Goal: Task Accomplishment & Management: Use online tool/utility

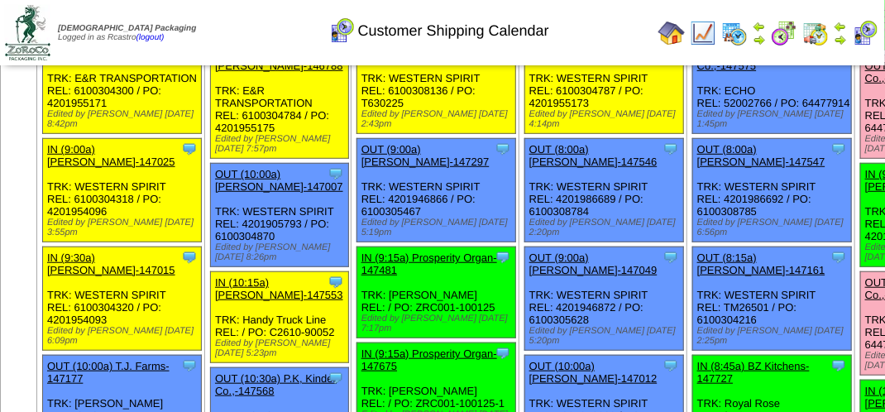
scroll to position [248, 0]
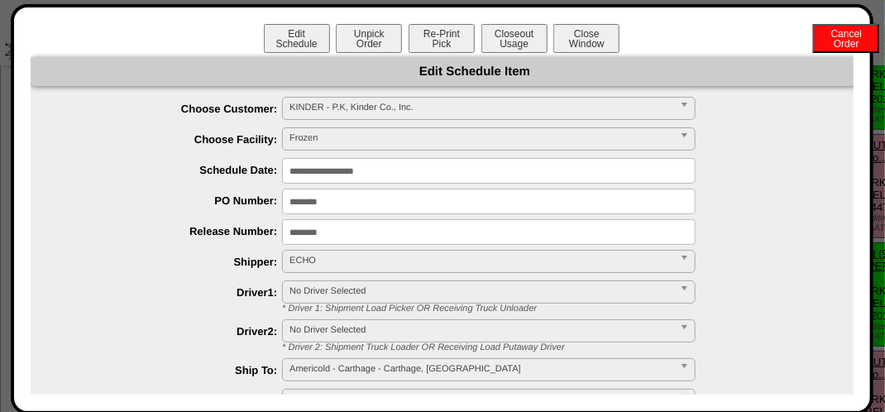
drag, startPoint x: 501, startPoint y: 41, endPoint x: 501, endPoint y: 59, distance: 17.4
click at [501, 57] on div "**********" at bounding box center [442, 209] width 823 height 370
click at [498, 38] on button "Closeout Usage" at bounding box center [514, 38] width 66 height 29
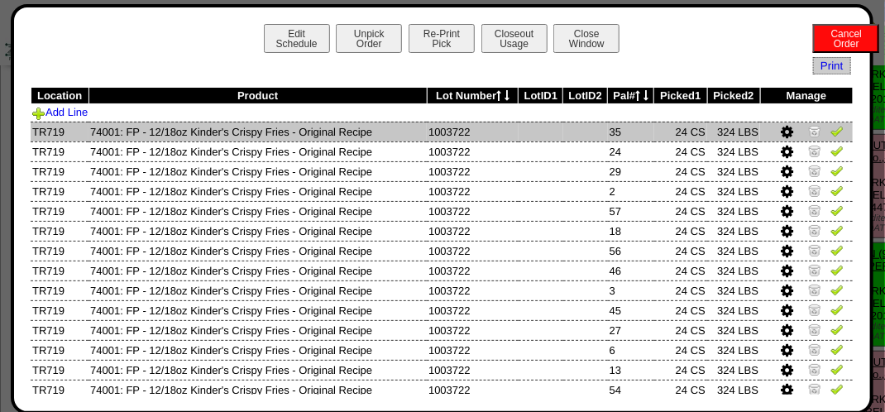
click at [830, 139] on link at bounding box center [836, 133] width 13 height 12
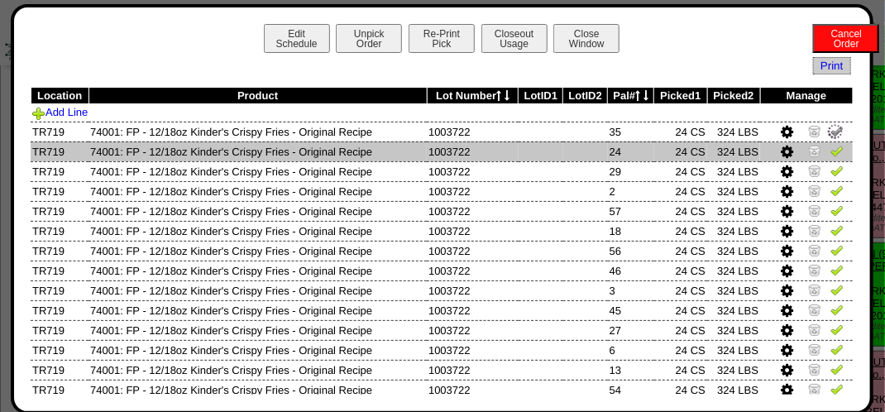
click at [830, 154] on img at bounding box center [836, 150] width 13 height 13
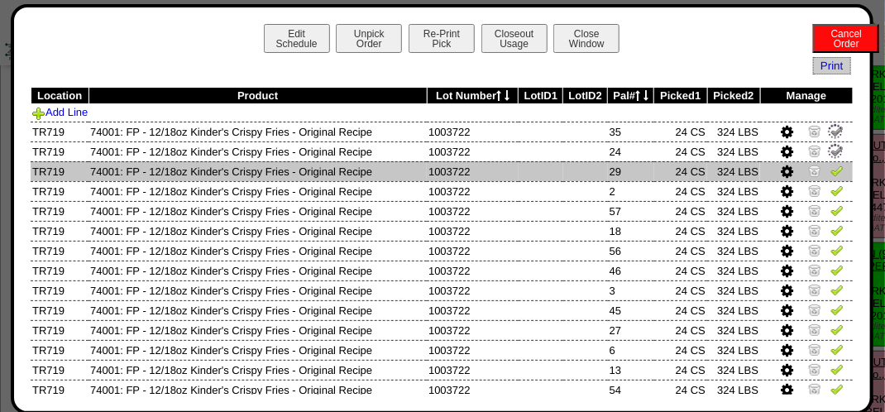
click at [830, 170] on img at bounding box center [836, 170] width 13 height 13
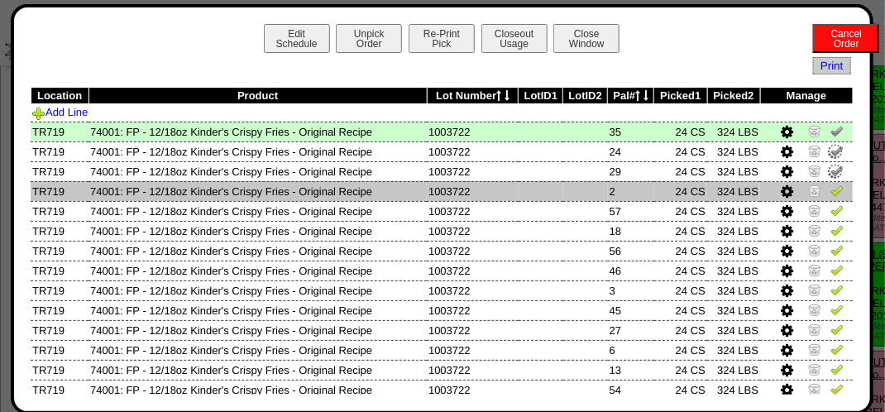
click at [830, 193] on img at bounding box center [836, 190] width 13 height 13
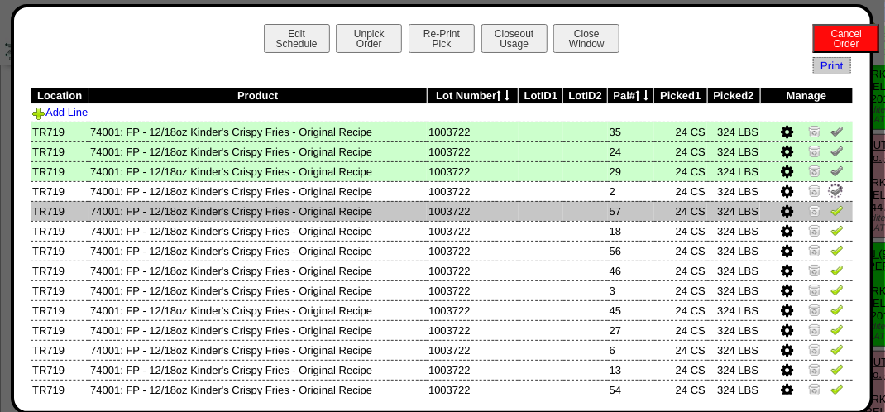
click at [830, 210] on img at bounding box center [836, 209] width 13 height 13
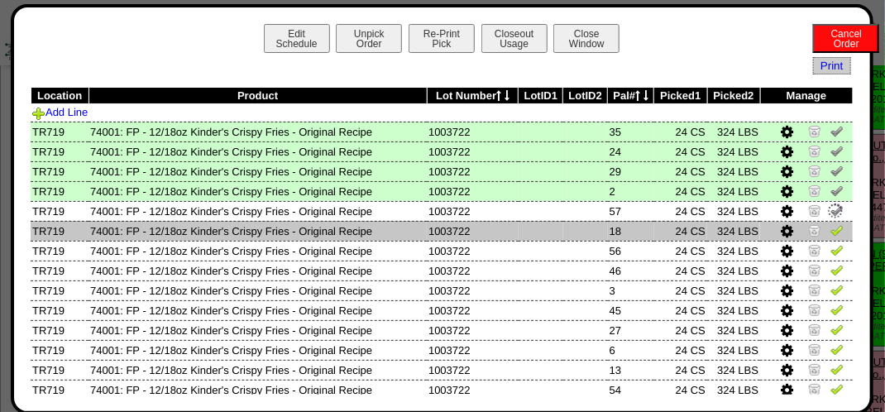
click at [830, 232] on img at bounding box center [836, 229] width 13 height 13
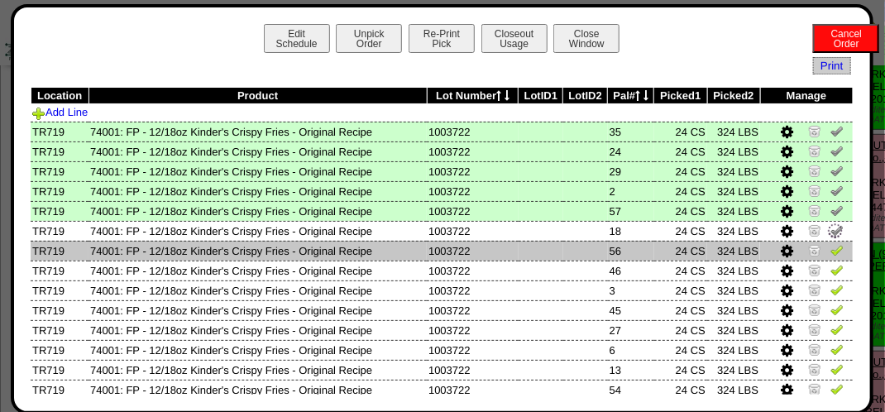
click at [830, 247] on img at bounding box center [836, 249] width 13 height 13
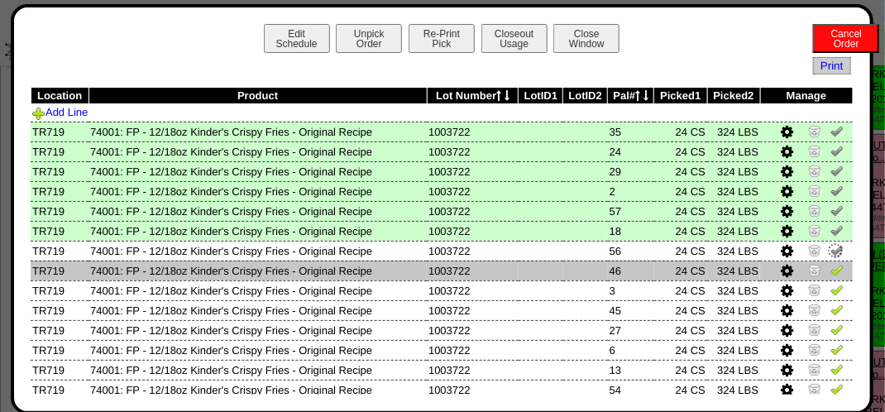
click at [830, 274] on img at bounding box center [836, 269] width 13 height 13
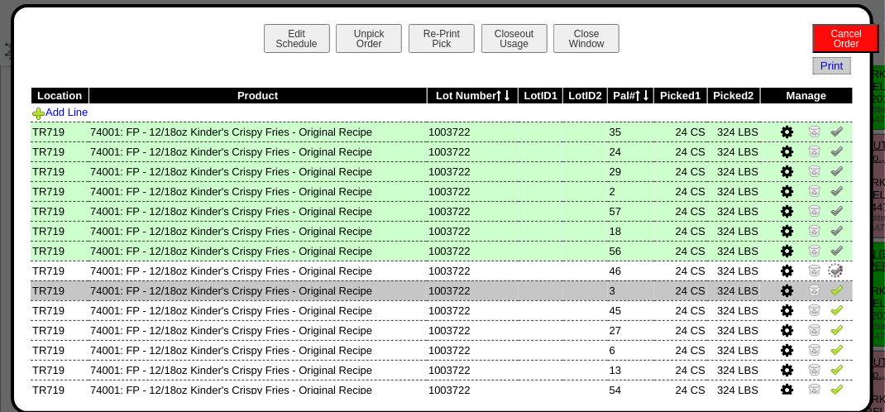
click at [830, 288] on img at bounding box center [836, 289] width 13 height 13
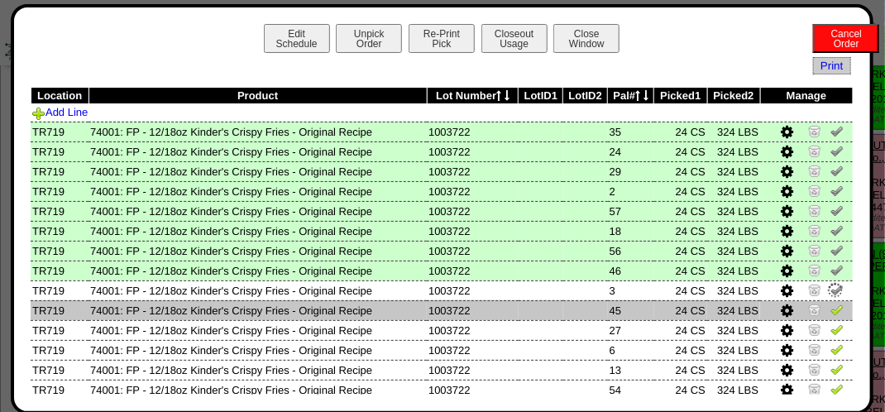
click at [830, 311] on img at bounding box center [836, 309] width 13 height 13
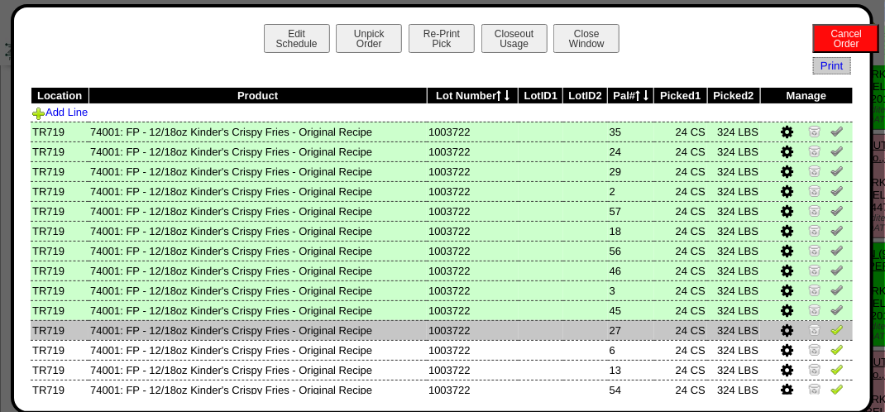
click at [830, 336] on img at bounding box center [836, 328] width 13 height 13
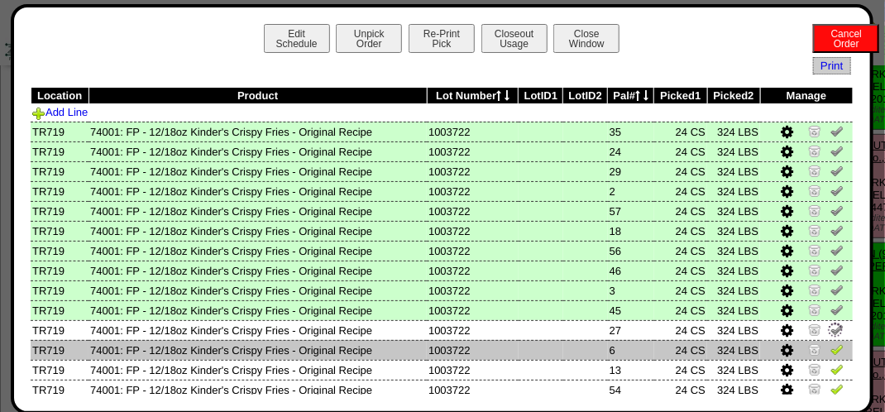
click at [830, 350] on img at bounding box center [836, 348] width 13 height 13
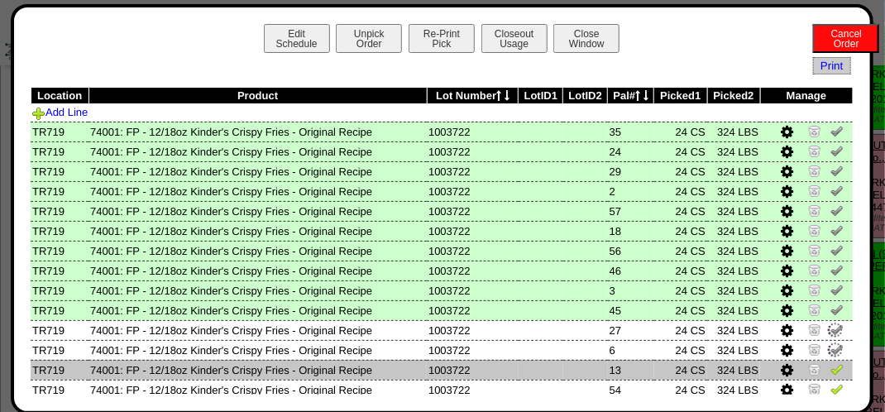
click at [830, 369] on img at bounding box center [836, 368] width 13 height 13
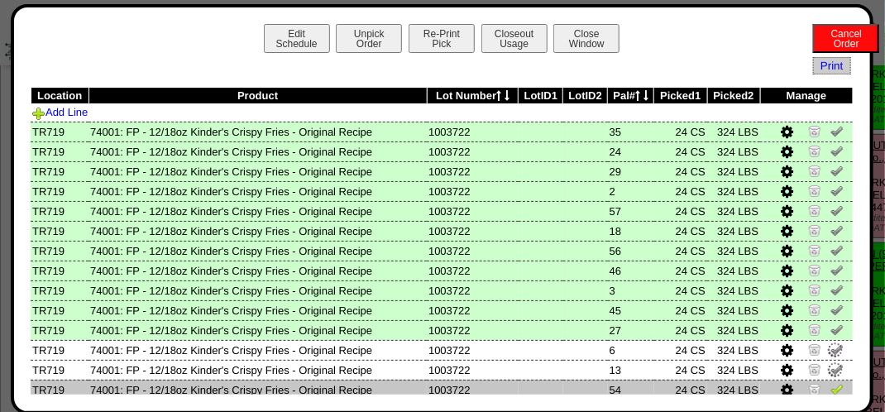
click at [830, 389] on img at bounding box center [836, 388] width 13 height 13
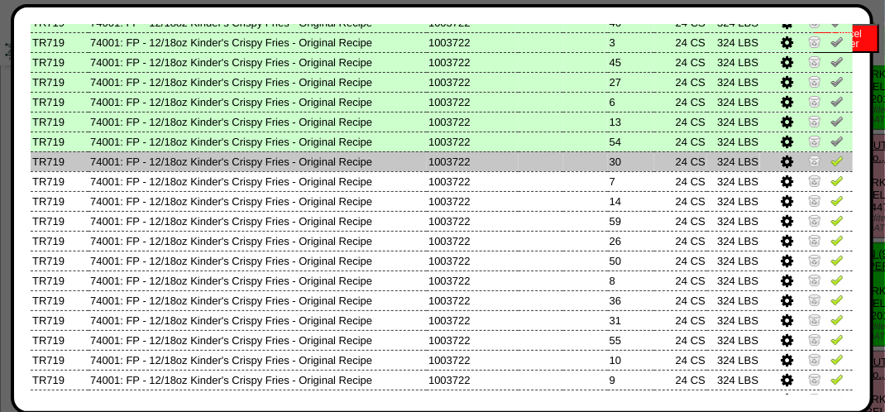
click at [830, 166] on img at bounding box center [836, 160] width 13 height 13
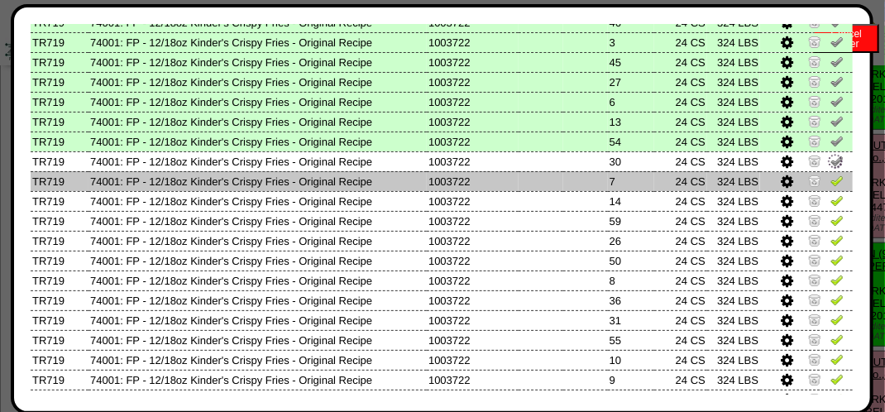
click at [830, 181] on img at bounding box center [836, 180] width 13 height 13
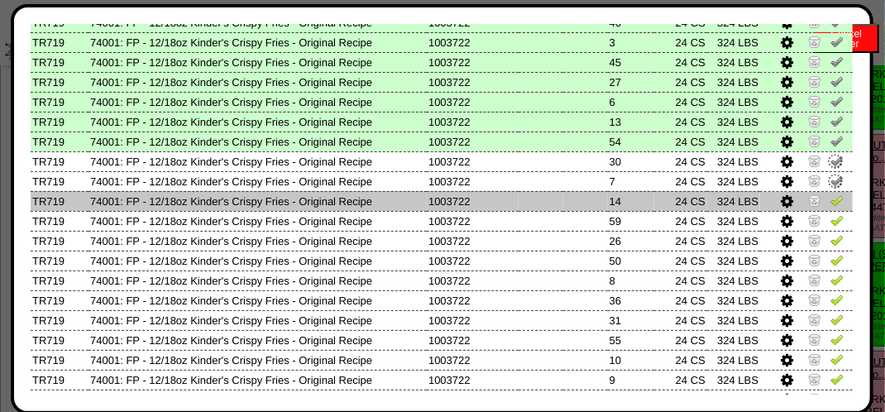
click at [830, 200] on img at bounding box center [836, 199] width 13 height 13
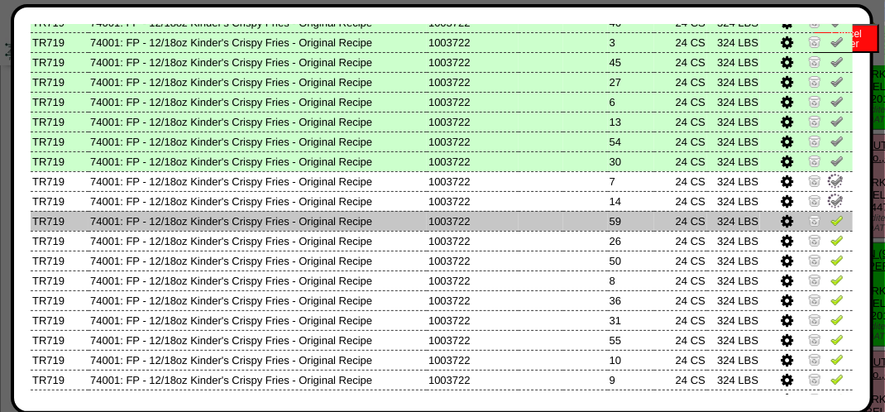
click at [830, 224] on img at bounding box center [836, 219] width 13 height 13
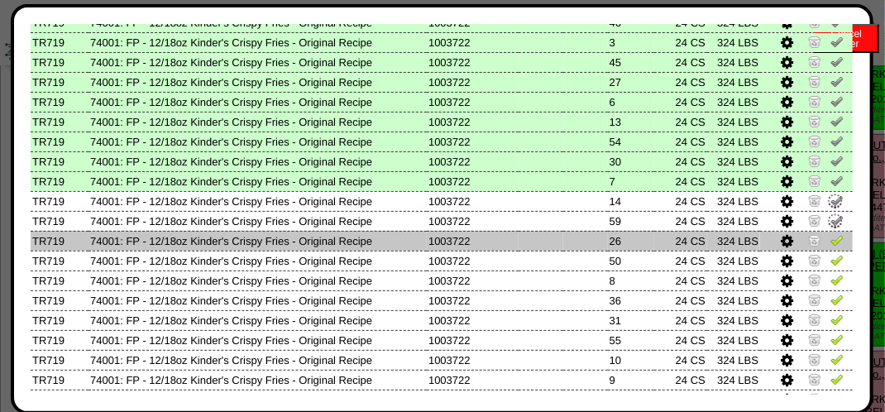
click at [830, 240] on img at bounding box center [836, 239] width 13 height 13
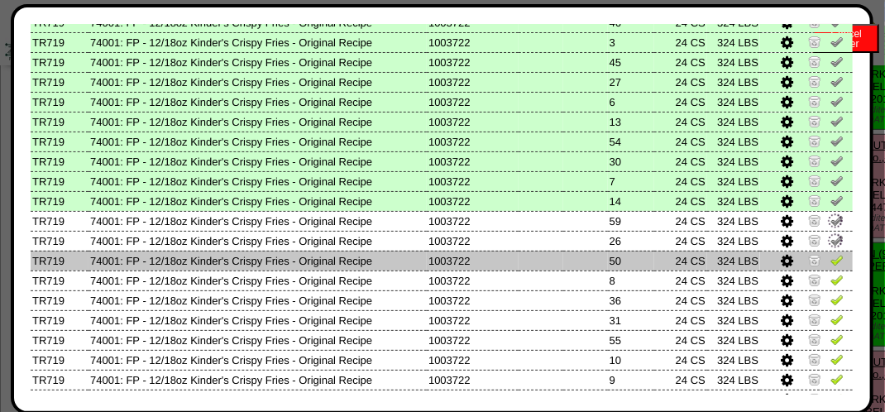
click at [830, 258] on img at bounding box center [836, 259] width 13 height 13
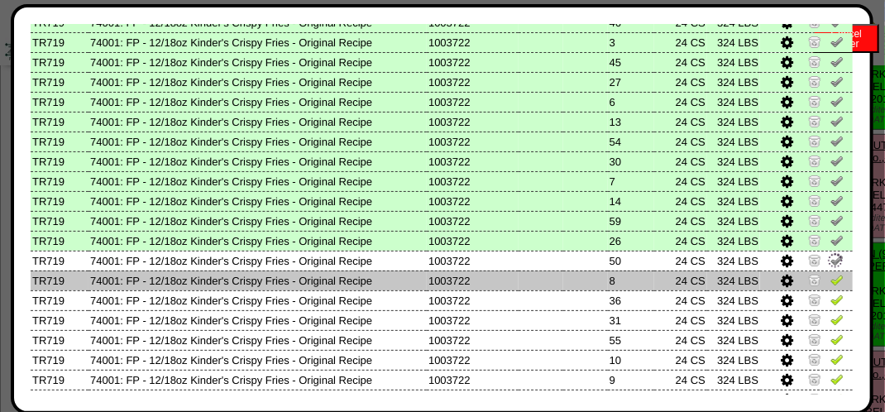
click at [830, 288] on link at bounding box center [836, 282] width 13 height 12
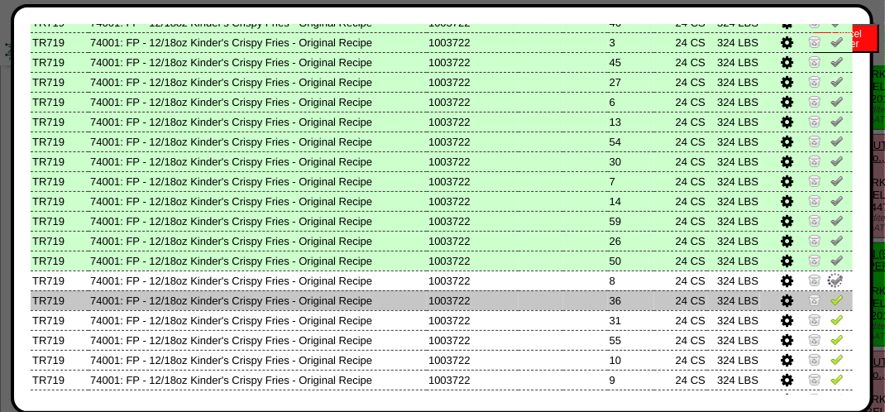
click at [830, 306] on img at bounding box center [836, 299] width 13 height 13
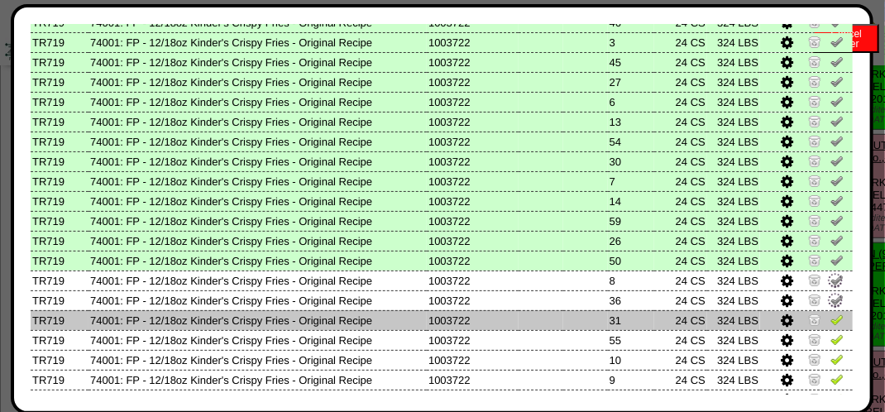
click at [830, 319] on img at bounding box center [836, 318] width 13 height 13
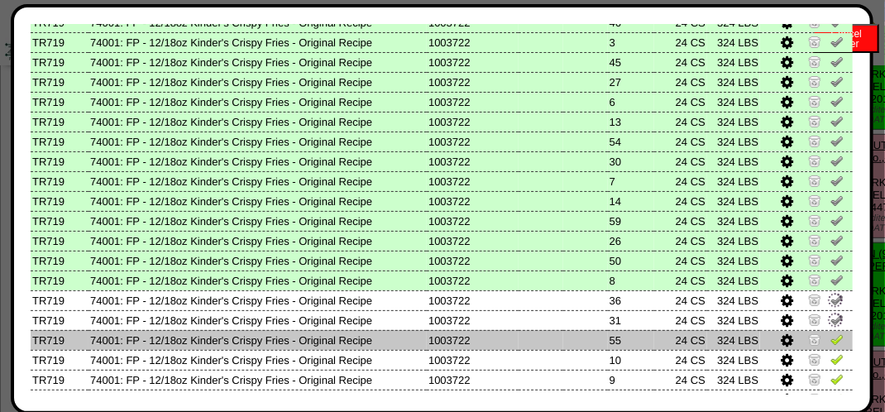
click at [830, 339] on img at bounding box center [836, 338] width 13 height 13
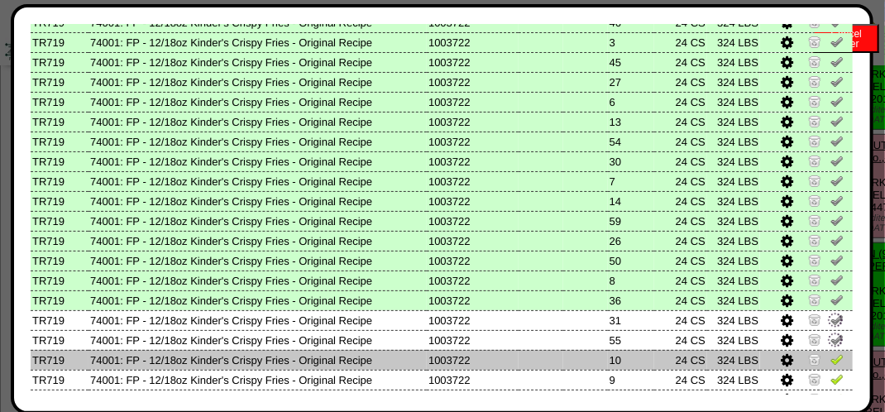
click at [830, 355] on img at bounding box center [836, 358] width 13 height 13
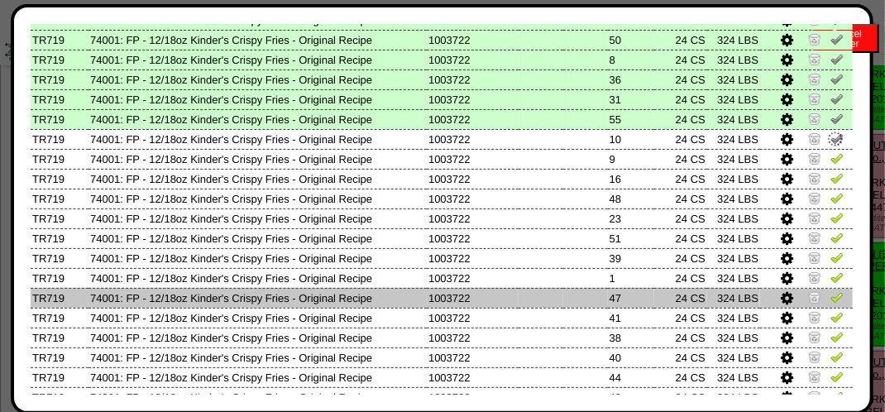
scroll to position [496, 0]
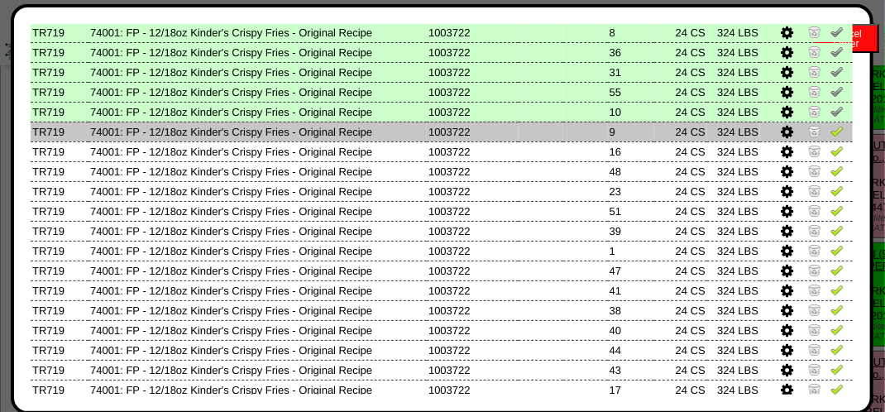
click at [830, 132] on img at bounding box center [836, 130] width 13 height 13
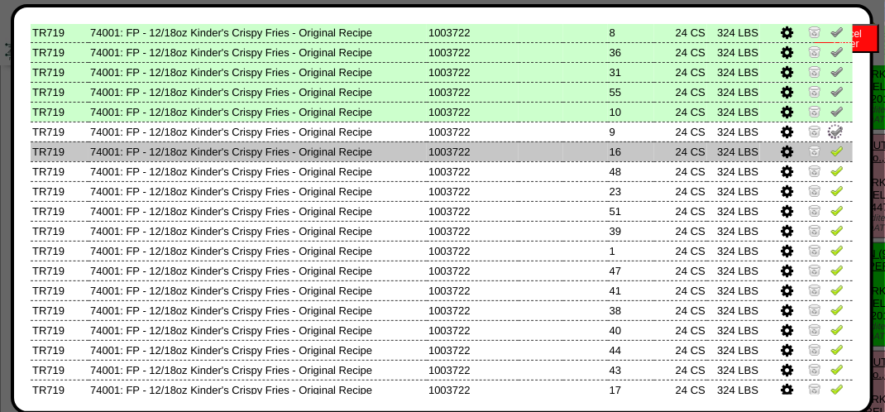
click at [830, 155] on img at bounding box center [836, 150] width 13 height 13
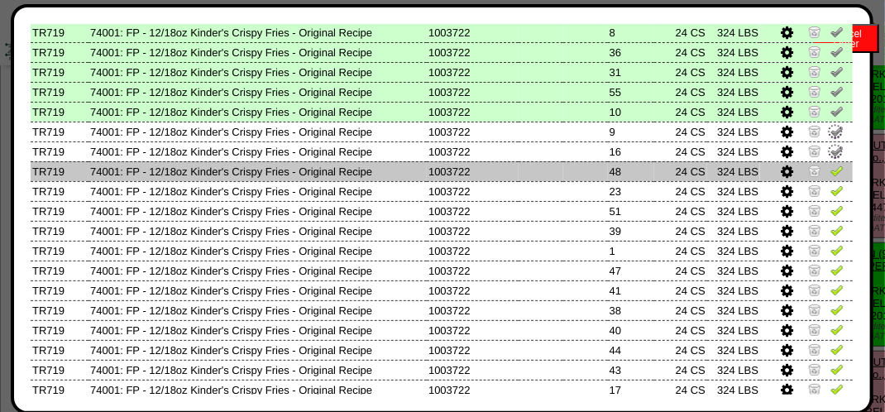
click at [830, 173] on img at bounding box center [836, 170] width 13 height 13
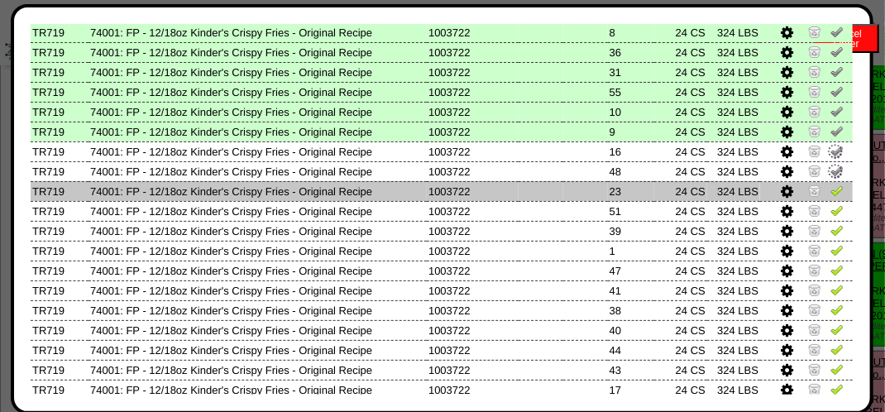
click at [830, 199] on link at bounding box center [836, 193] width 13 height 12
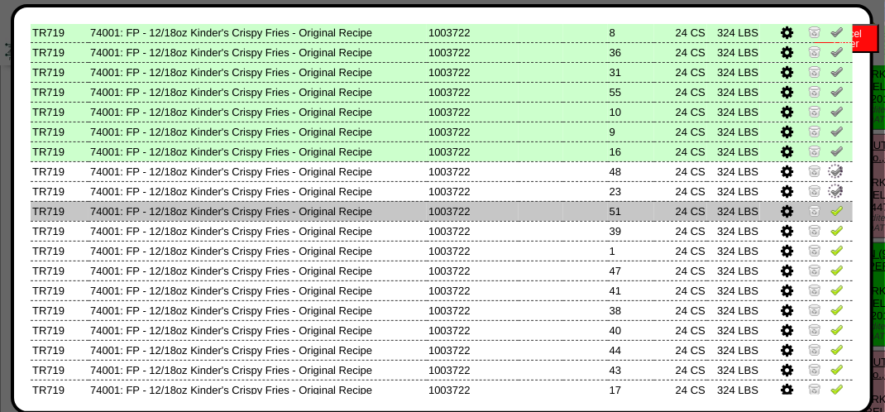
click at [830, 210] on img at bounding box center [836, 209] width 13 height 13
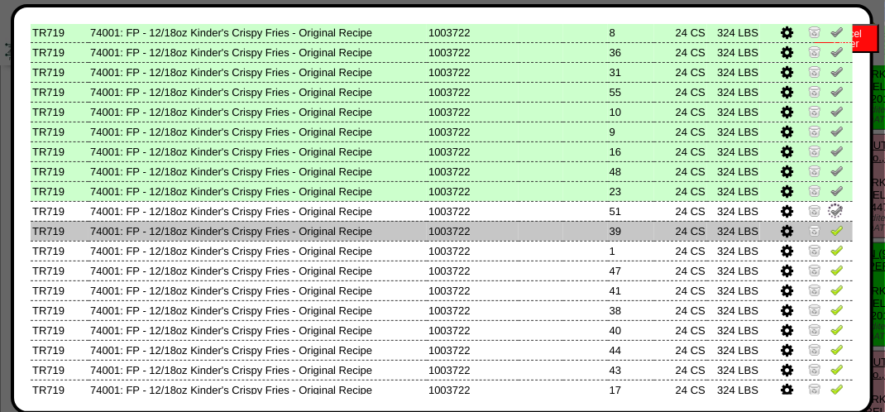
click at [830, 227] on img at bounding box center [836, 229] width 13 height 13
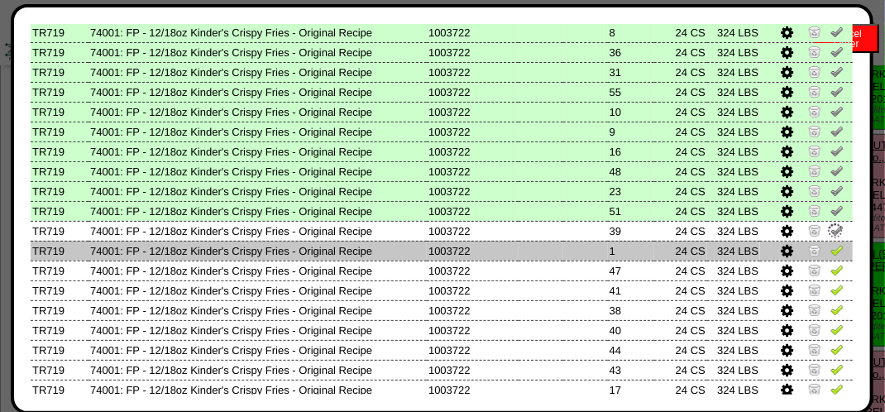
click at [817, 250] on td at bounding box center [806, 251] width 93 height 20
click at [830, 252] on img at bounding box center [836, 249] width 13 height 13
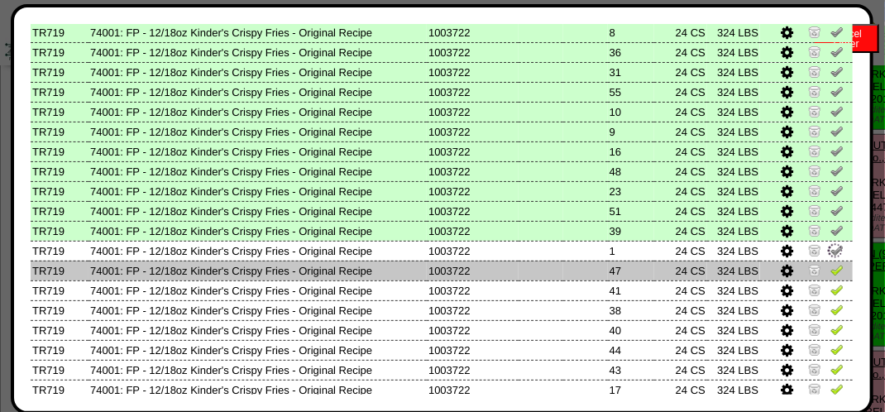
click at [830, 278] on link at bounding box center [836, 272] width 13 height 12
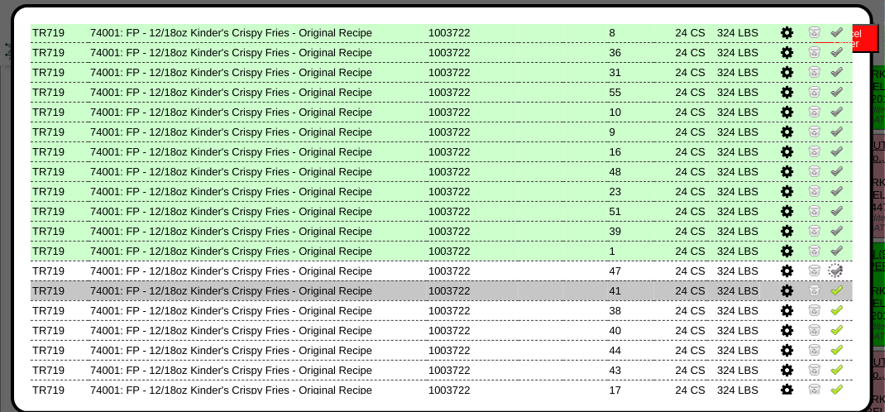
click at [830, 293] on img at bounding box center [836, 289] width 13 height 13
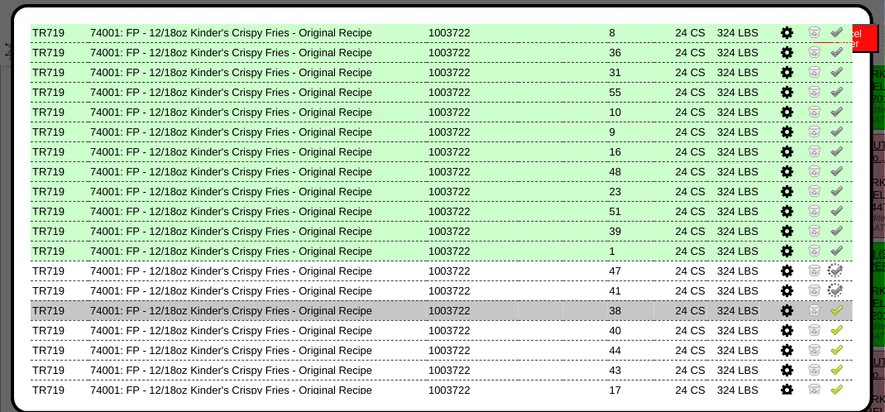
click at [830, 309] on img at bounding box center [836, 309] width 13 height 13
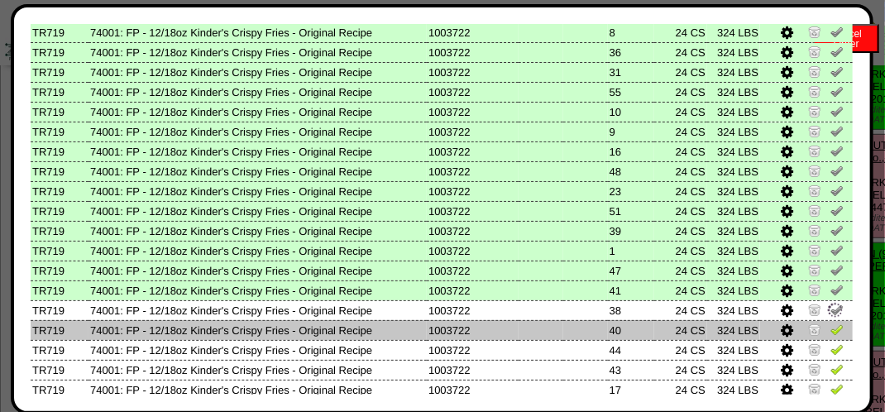
click at [830, 322] on img at bounding box center [836, 328] width 13 height 13
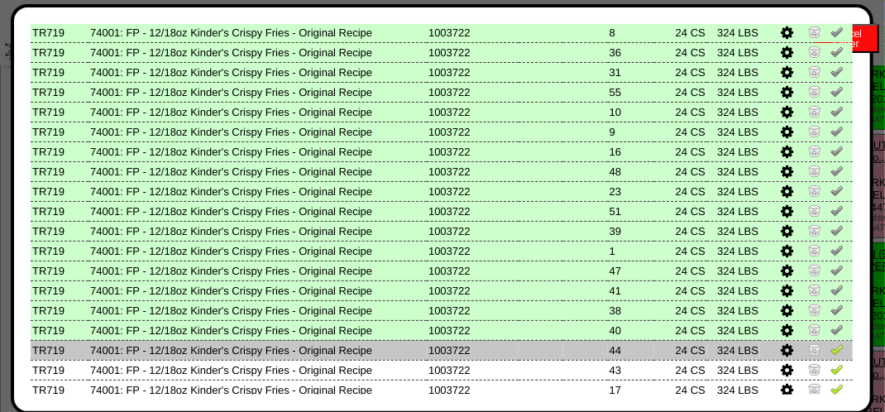
click at [830, 356] on link at bounding box center [836, 352] width 13 height 12
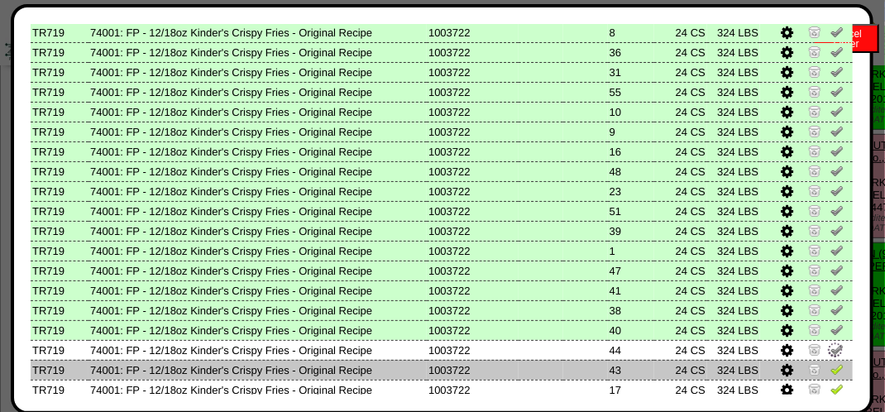
click at [830, 370] on img at bounding box center [836, 368] width 13 height 13
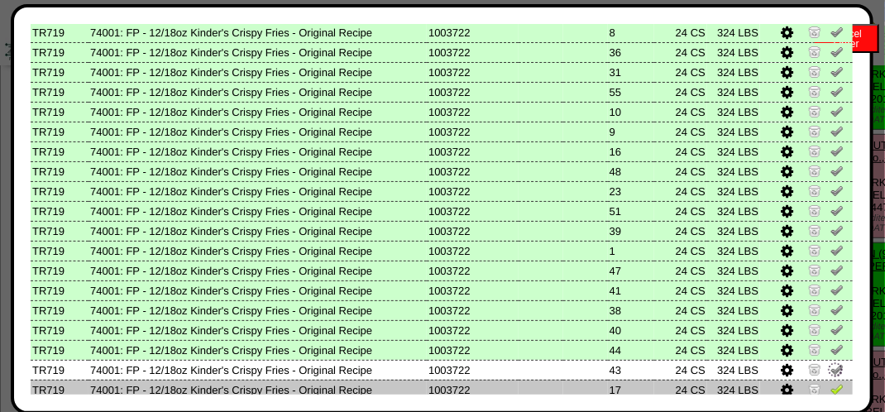
click at [830, 382] on img at bounding box center [836, 388] width 13 height 13
click at [827, 389] on img at bounding box center [835, 389] width 18 height 18
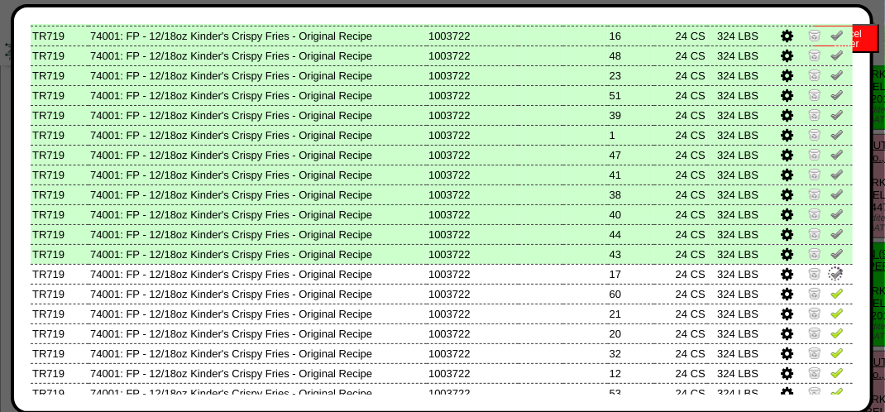
scroll to position [744, 0]
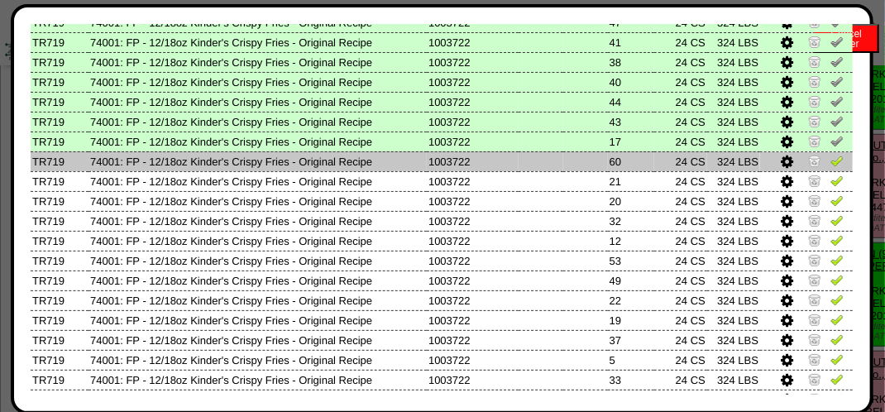
click at [830, 165] on img at bounding box center [836, 160] width 13 height 13
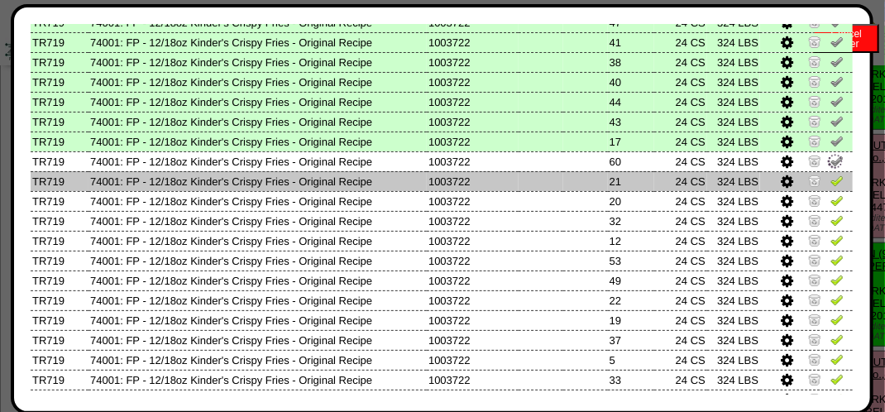
click at [830, 184] on img at bounding box center [836, 180] width 13 height 13
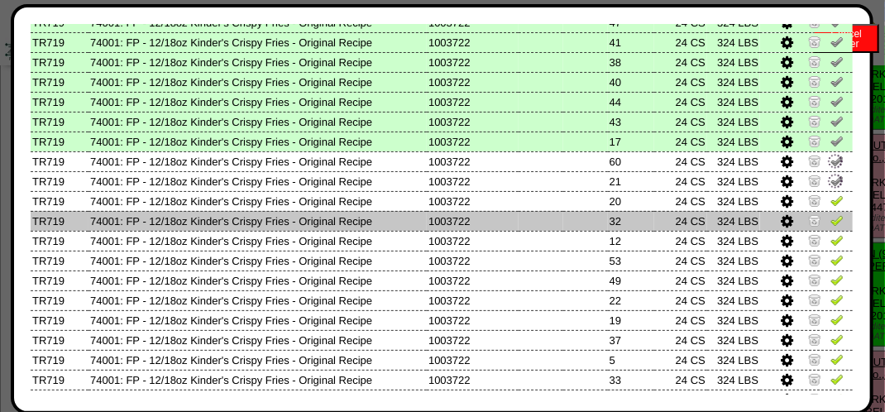
drag, startPoint x: 822, startPoint y: 206, endPoint x: 817, endPoint y: 223, distance: 18.1
click at [830, 206] on img at bounding box center [836, 199] width 13 height 13
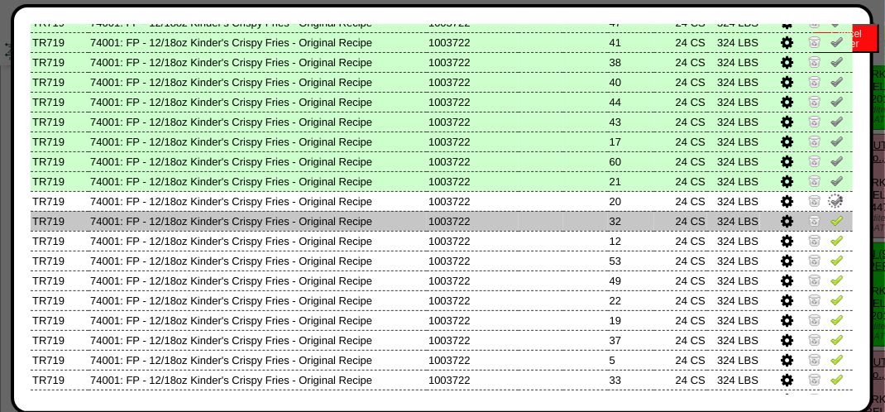
click at [830, 226] on img at bounding box center [836, 219] width 13 height 13
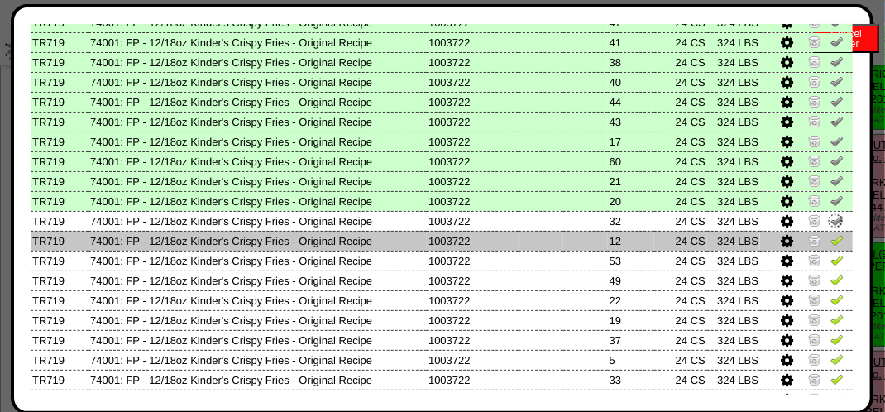
click at [830, 241] on img at bounding box center [836, 239] width 13 height 13
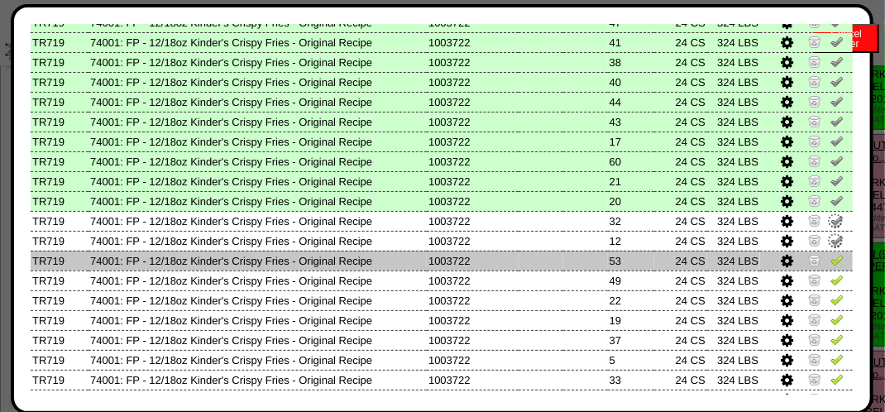
click at [830, 268] on link at bounding box center [836, 262] width 13 height 12
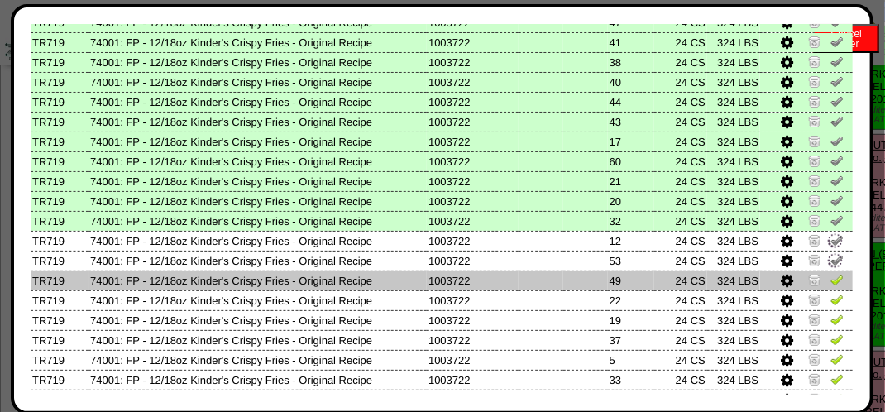
click at [830, 277] on img at bounding box center [836, 279] width 13 height 13
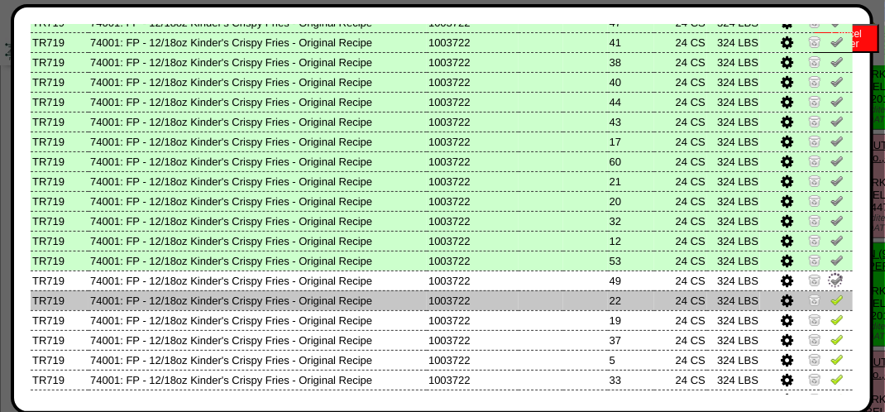
click at [830, 297] on img at bounding box center [836, 299] width 13 height 13
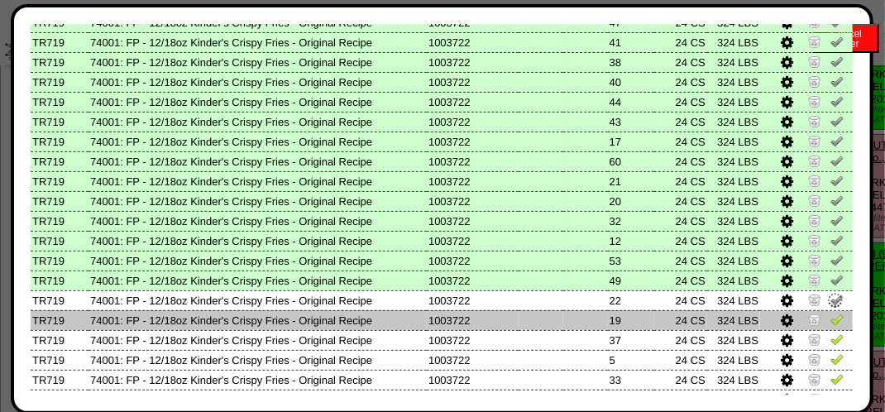
click at [830, 322] on img at bounding box center [836, 318] width 13 height 13
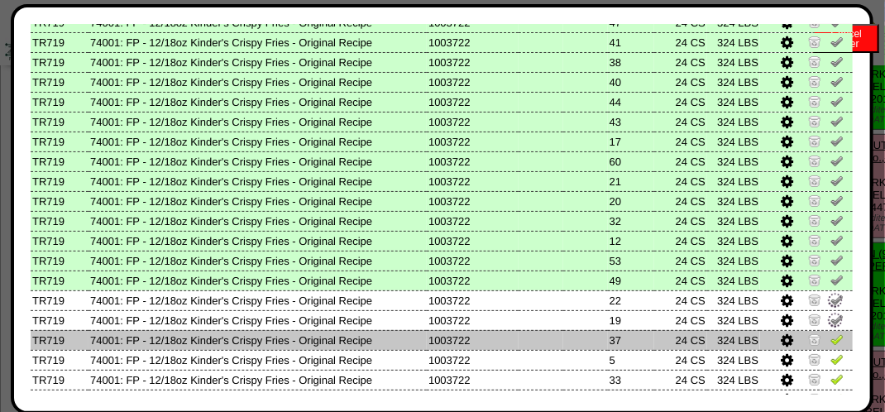
click at [830, 342] on img at bounding box center [836, 338] width 13 height 13
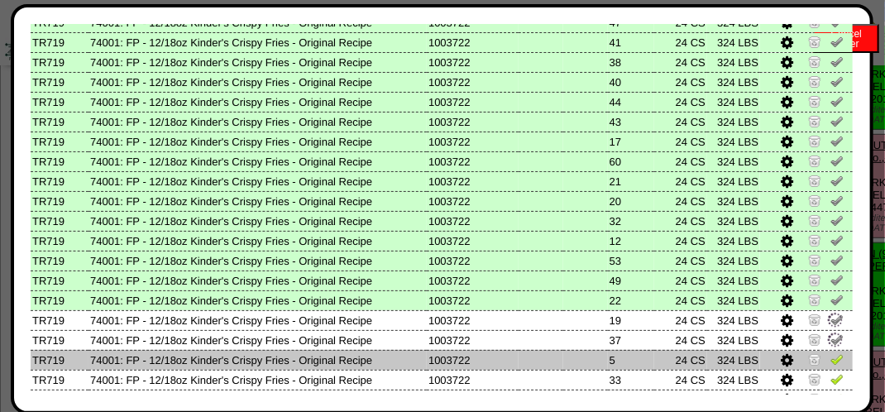
click at [830, 360] on img at bounding box center [836, 358] width 13 height 13
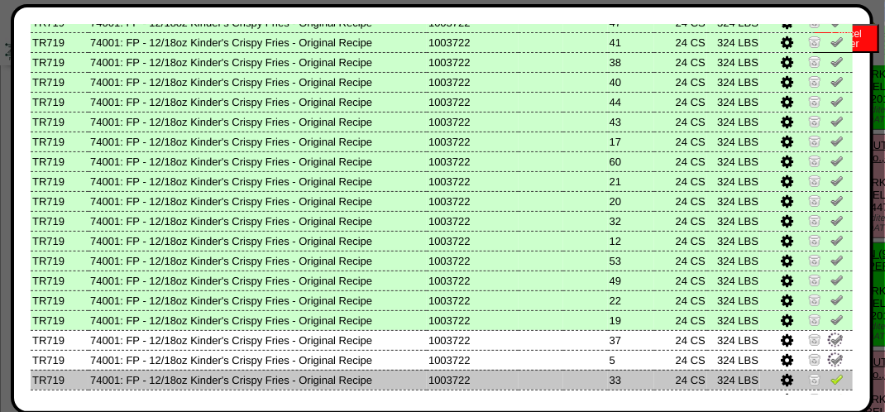
click at [830, 376] on img at bounding box center [836, 378] width 13 height 13
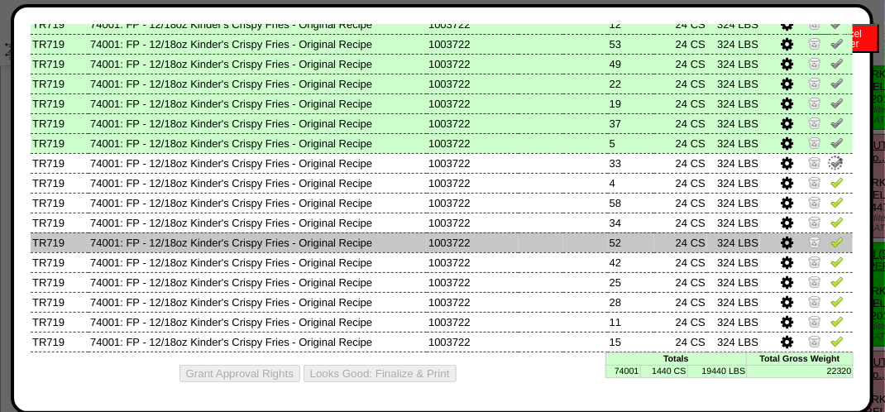
scroll to position [963, 0]
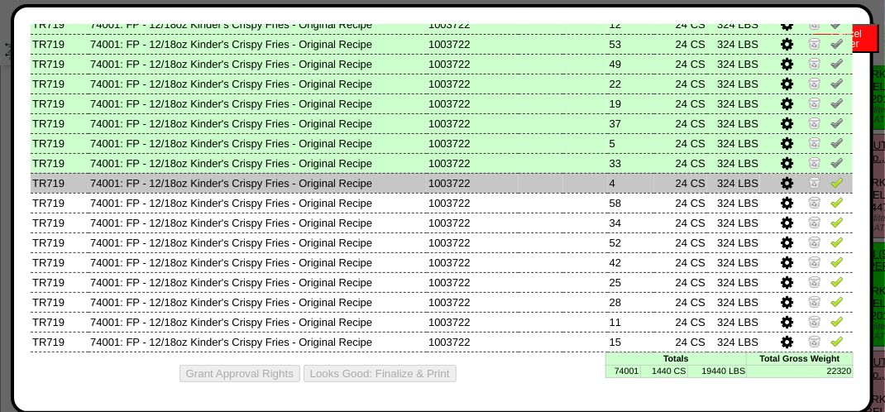
click at [830, 188] on link at bounding box center [836, 185] width 13 height 12
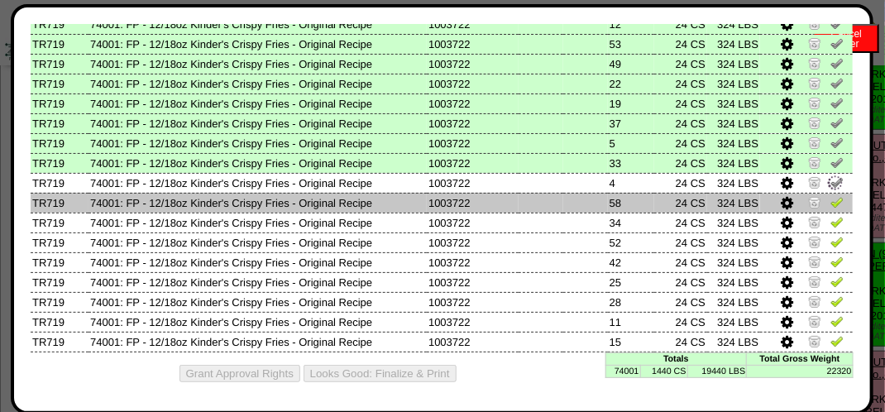
click at [830, 203] on img at bounding box center [836, 201] width 13 height 13
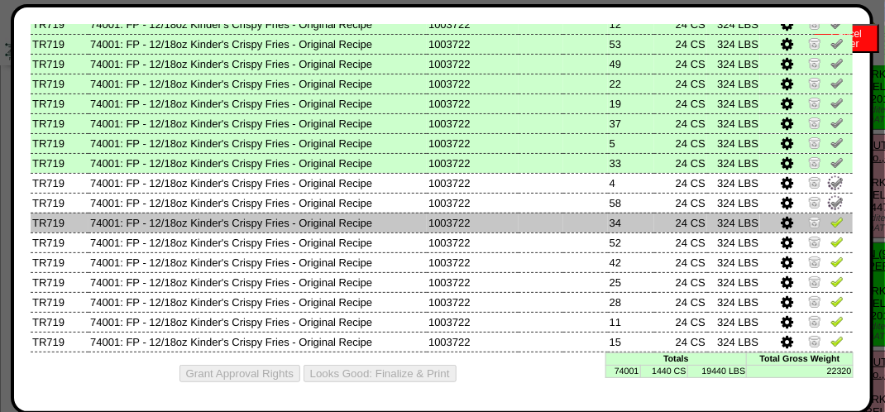
click at [830, 220] on img at bounding box center [836, 221] width 13 height 13
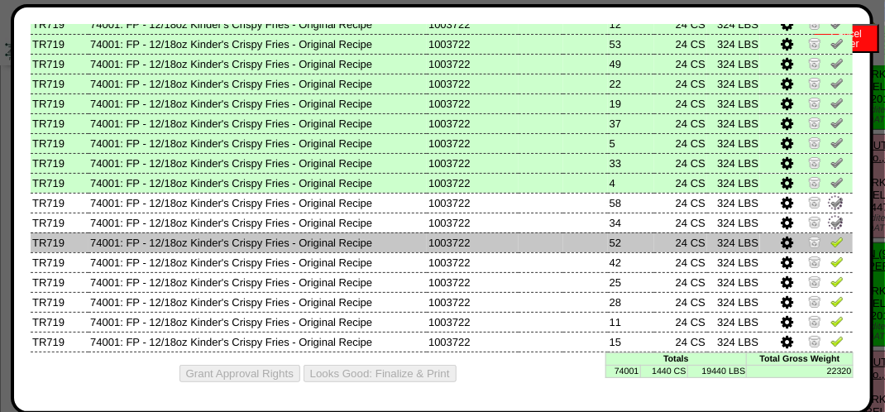
click at [827, 232] on td at bounding box center [806, 242] width 93 height 20
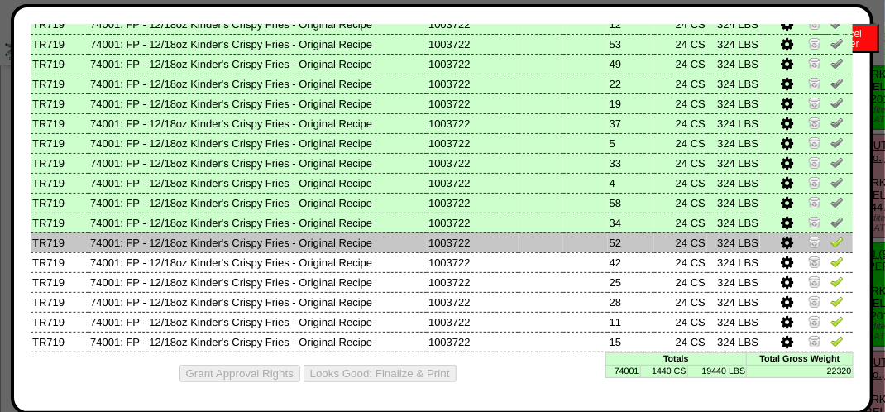
click at [830, 246] on img at bounding box center [836, 241] width 13 height 13
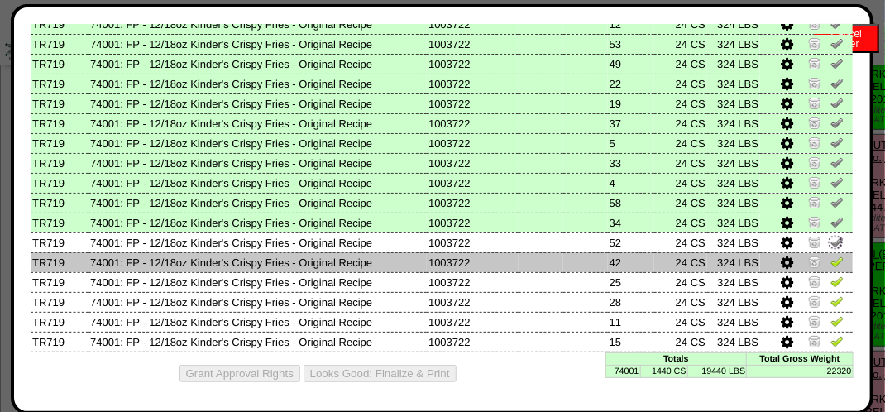
click at [830, 260] on img at bounding box center [836, 261] width 13 height 13
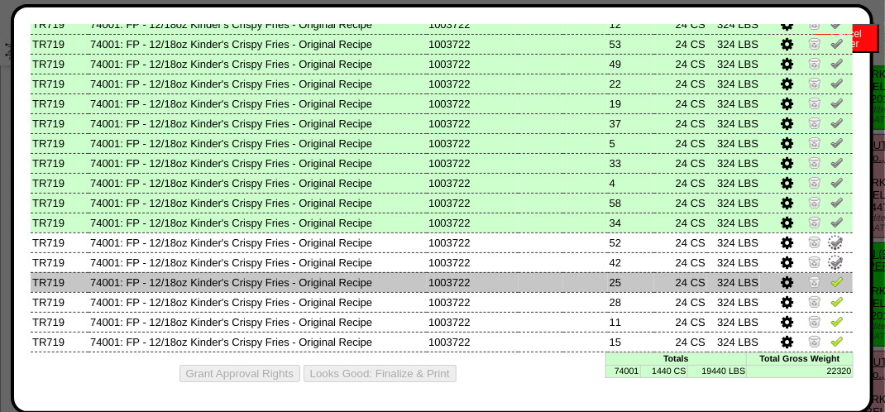
click at [830, 277] on img at bounding box center [836, 280] width 13 height 13
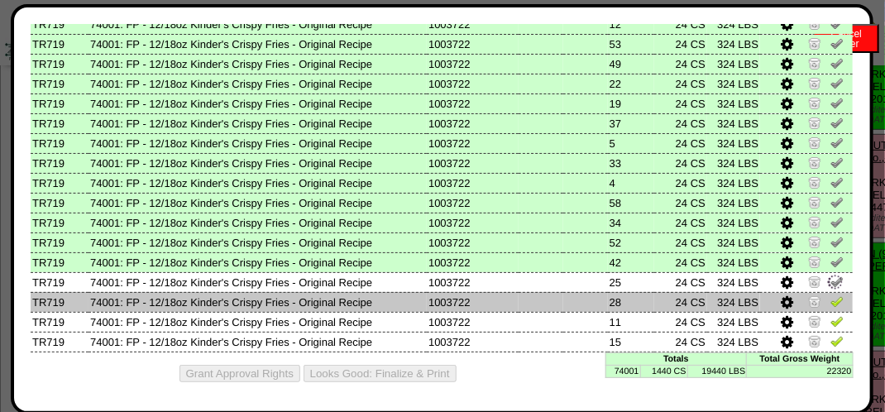
click at [830, 303] on img at bounding box center [836, 300] width 13 height 13
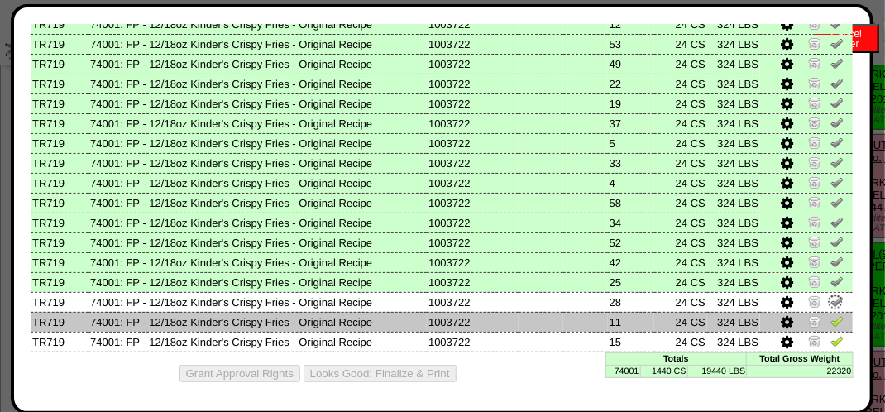
click at [830, 320] on img at bounding box center [836, 320] width 13 height 13
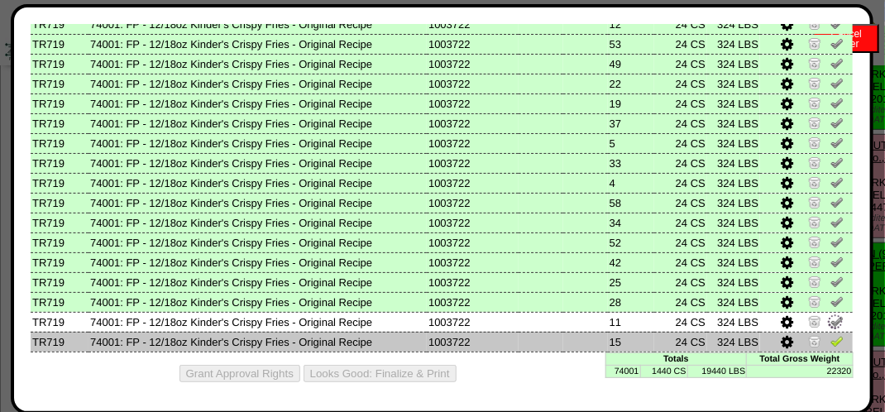
click at [830, 334] on img at bounding box center [836, 340] width 13 height 13
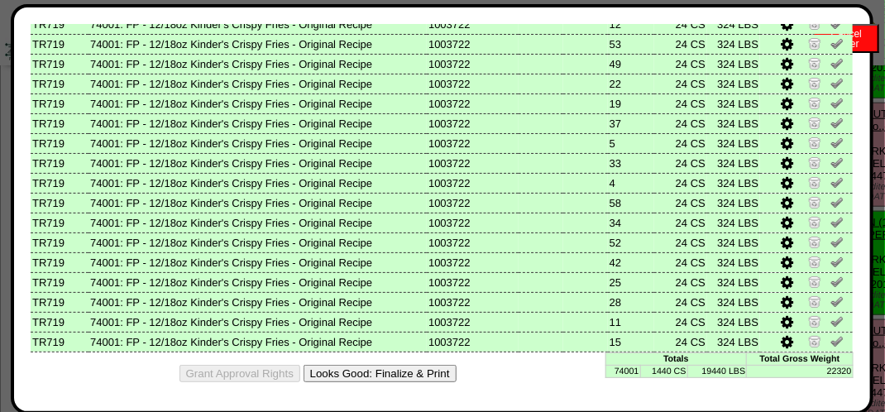
click at [409, 374] on button "Looks Good: Finalize & Print" at bounding box center [379, 373] width 153 height 17
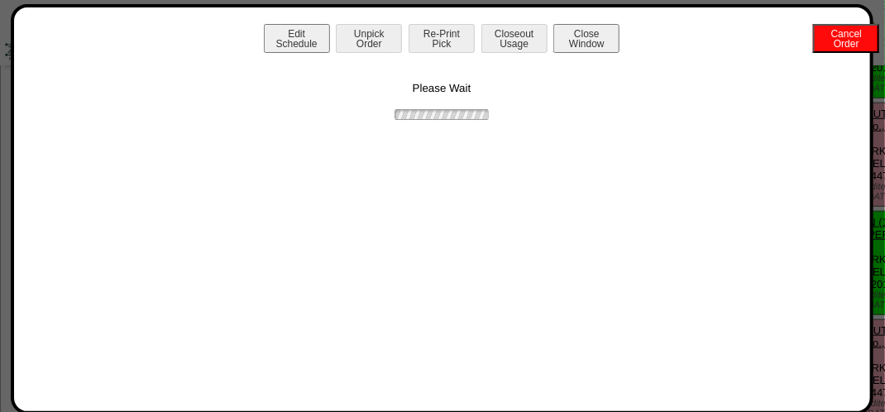
scroll to position [0, 0]
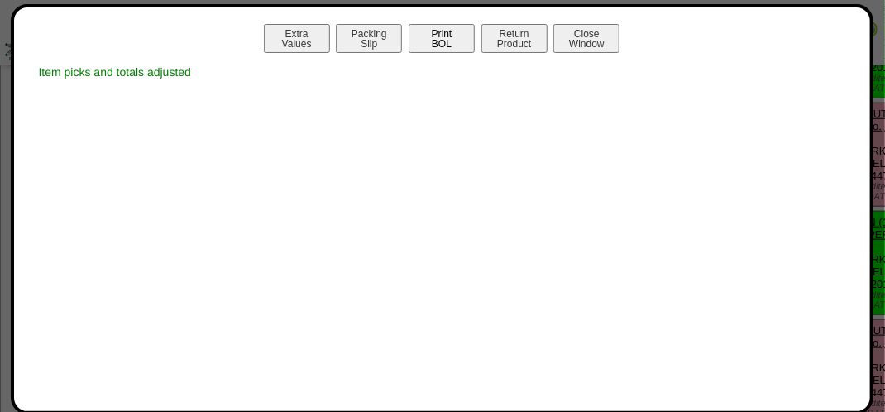
click at [434, 29] on button "Print BOL" at bounding box center [441, 38] width 66 height 29
